Goal: Check status: Check status

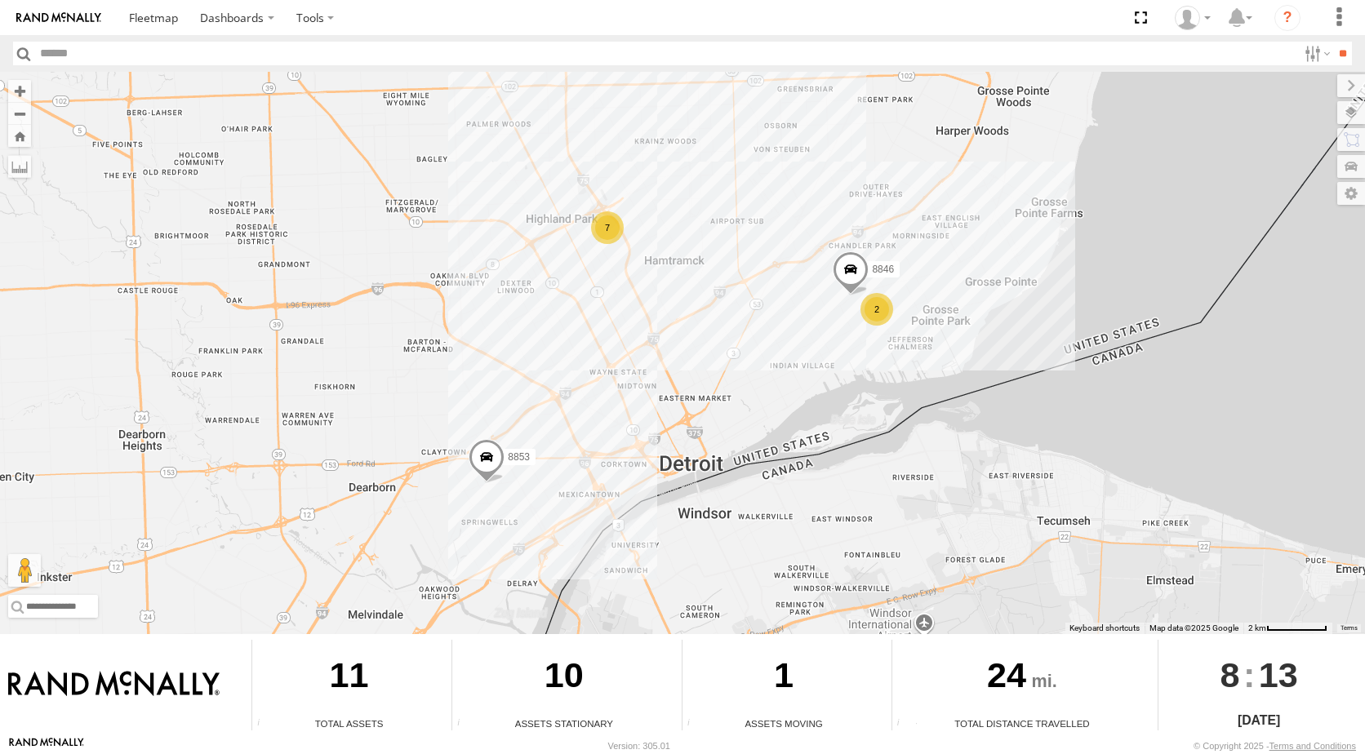
click at [869, 315] on div "2" at bounding box center [876, 309] width 33 height 33
click at [852, 301] on div "3" at bounding box center [854, 295] width 33 height 33
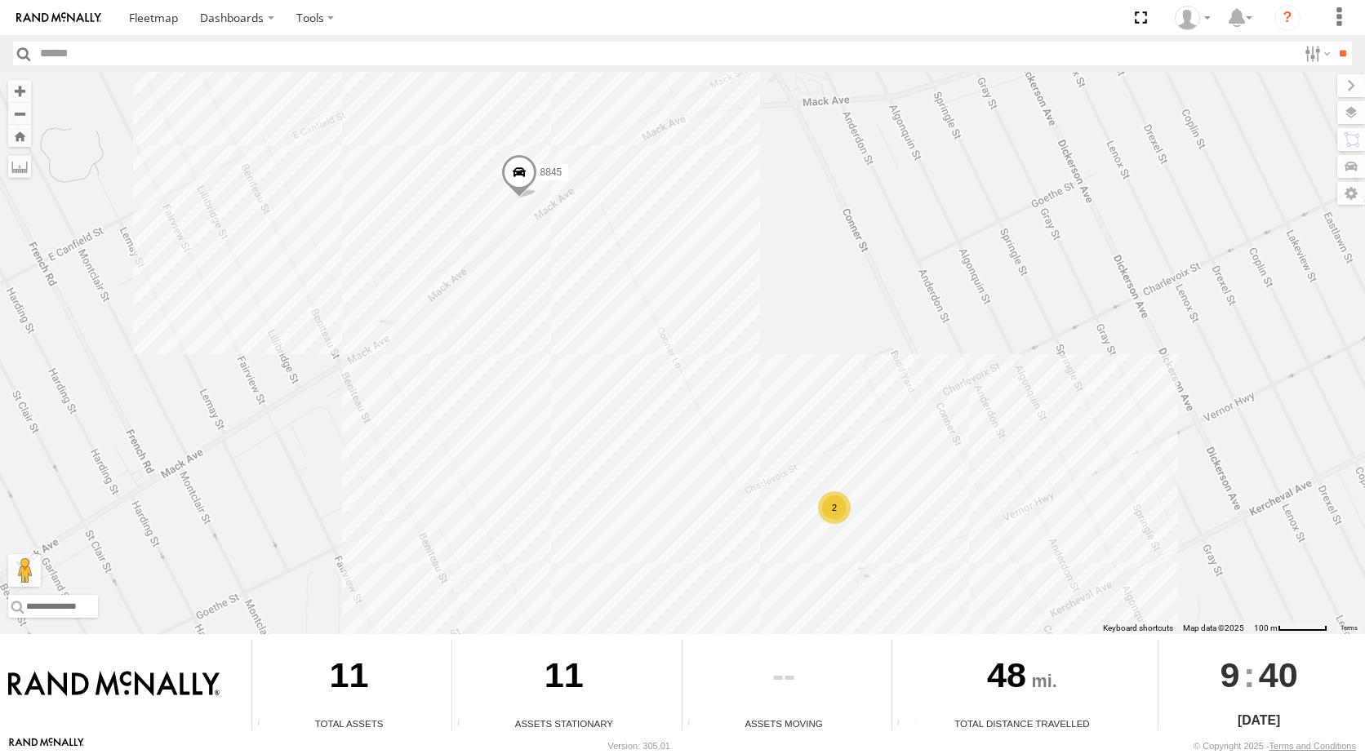
click at [820, 509] on div "2" at bounding box center [834, 507] width 33 height 33
